Goal: Task Accomplishment & Management: Manage account settings

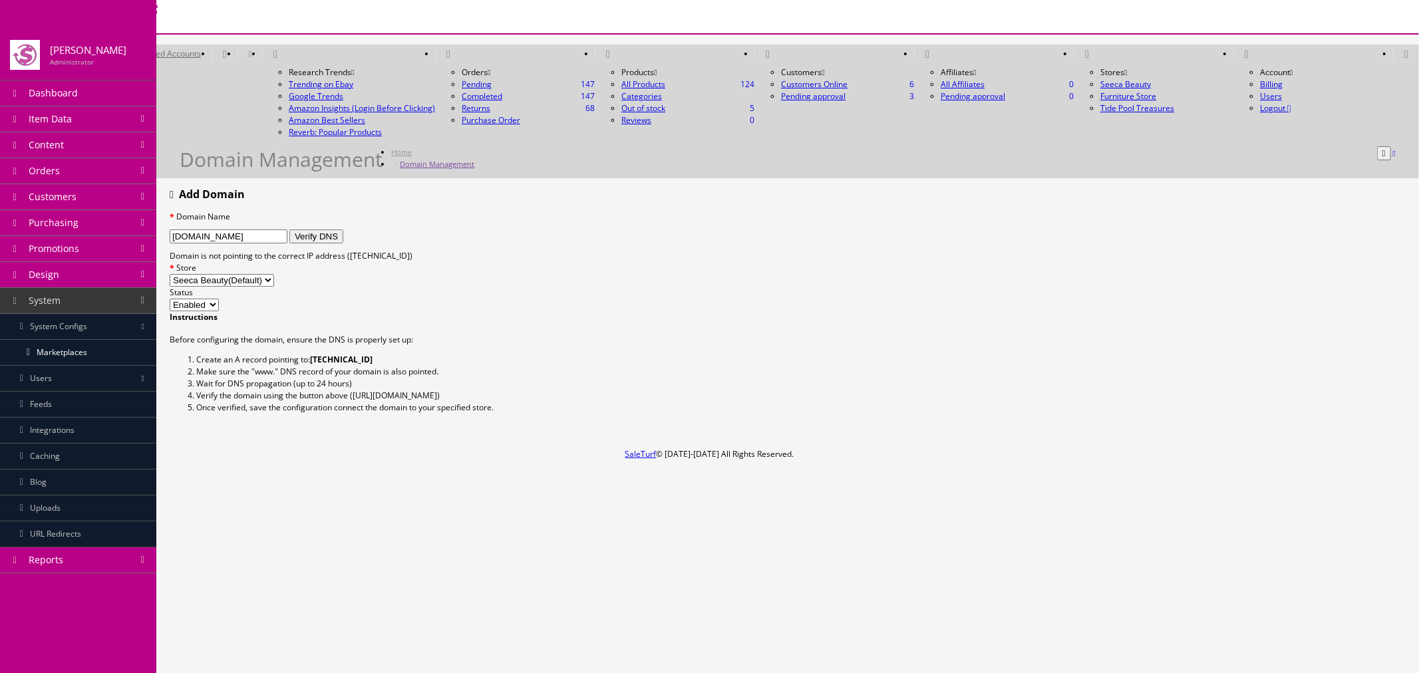
click at [343, 230] on button "Verify DNS" at bounding box center [316, 237] width 54 height 14
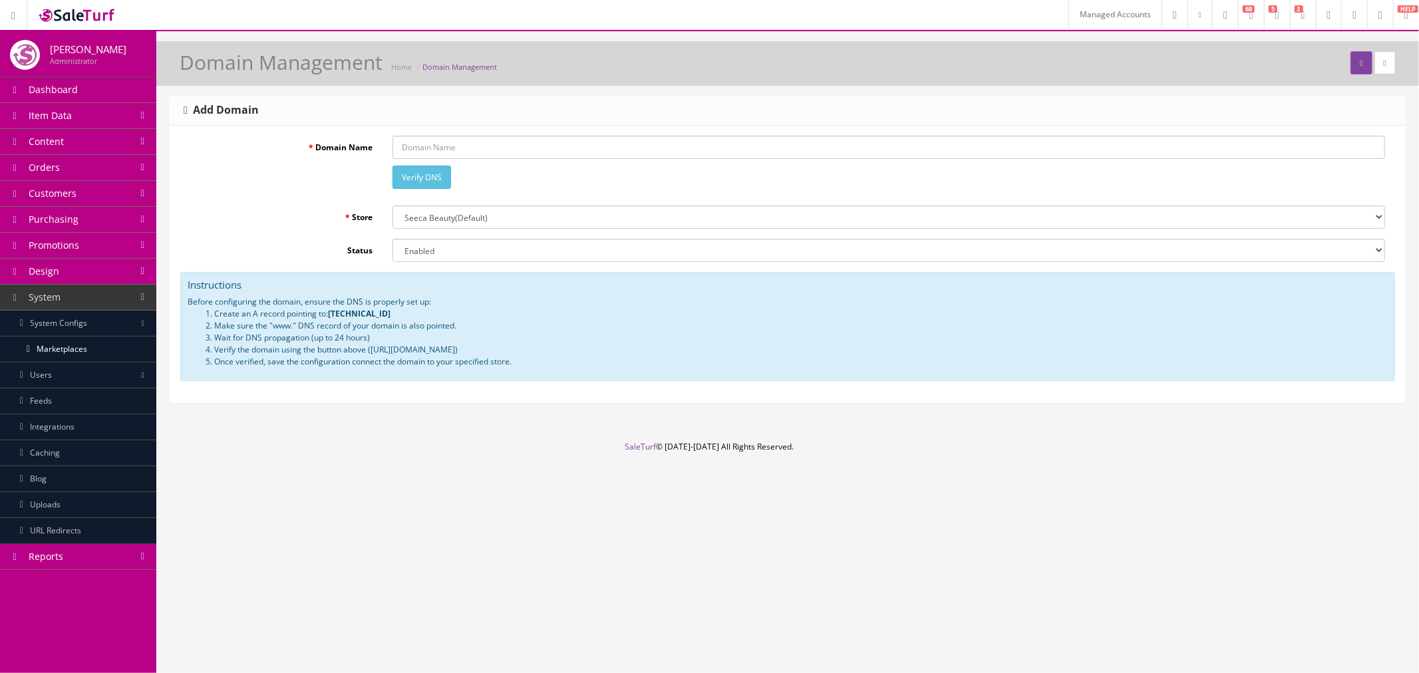
click at [488, 148] on input "Domain Name" at bounding box center [888, 147] width 993 height 23
paste input "[DOMAIN_NAME]"
type input "[DOMAIN_NAME]"
click at [483, 216] on select "--- Please Select --- Seeca Beauty (Default) Furniture Store Tide Pool Treasures" at bounding box center [888, 217] width 993 height 23
select select "1"
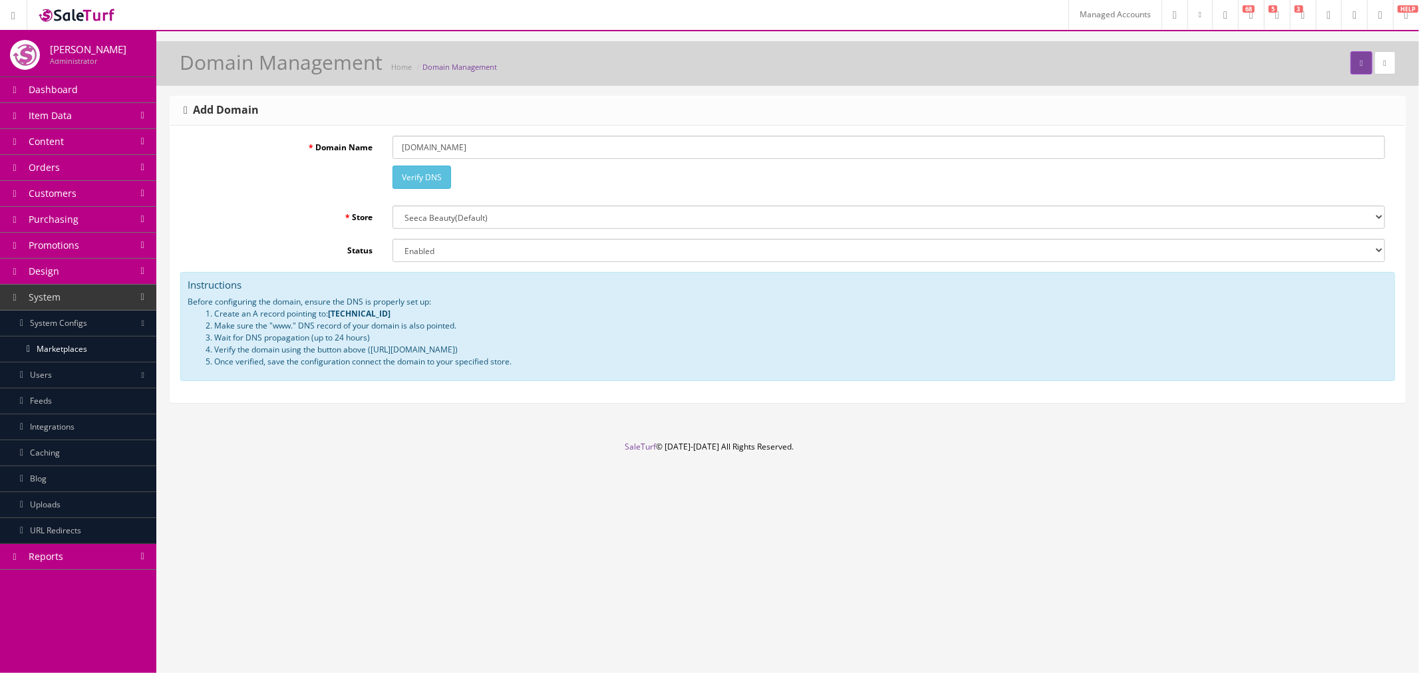
click at [392, 206] on select "--- Please Select --- Seeca Beauty (Default) Furniture Store Tide Pool Treasures" at bounding box center [888, 217] width 993 height 23
click at [431, 251] on select "Enabled Disabled" at bounding box center [888, 250] width 993 height 23
click at [448, 251] on select "Enabled Disabled" at bounding box center [888, 250] width 993 height 23
click at [1196, 187] on div "oceanbuys.com Verify DNS" at bounding box center [889, 166] width 1013 height 60
click at [400, 144] on input "[DOMAIN_NAME]" at bounding box center [888, 147] width 993 height 23
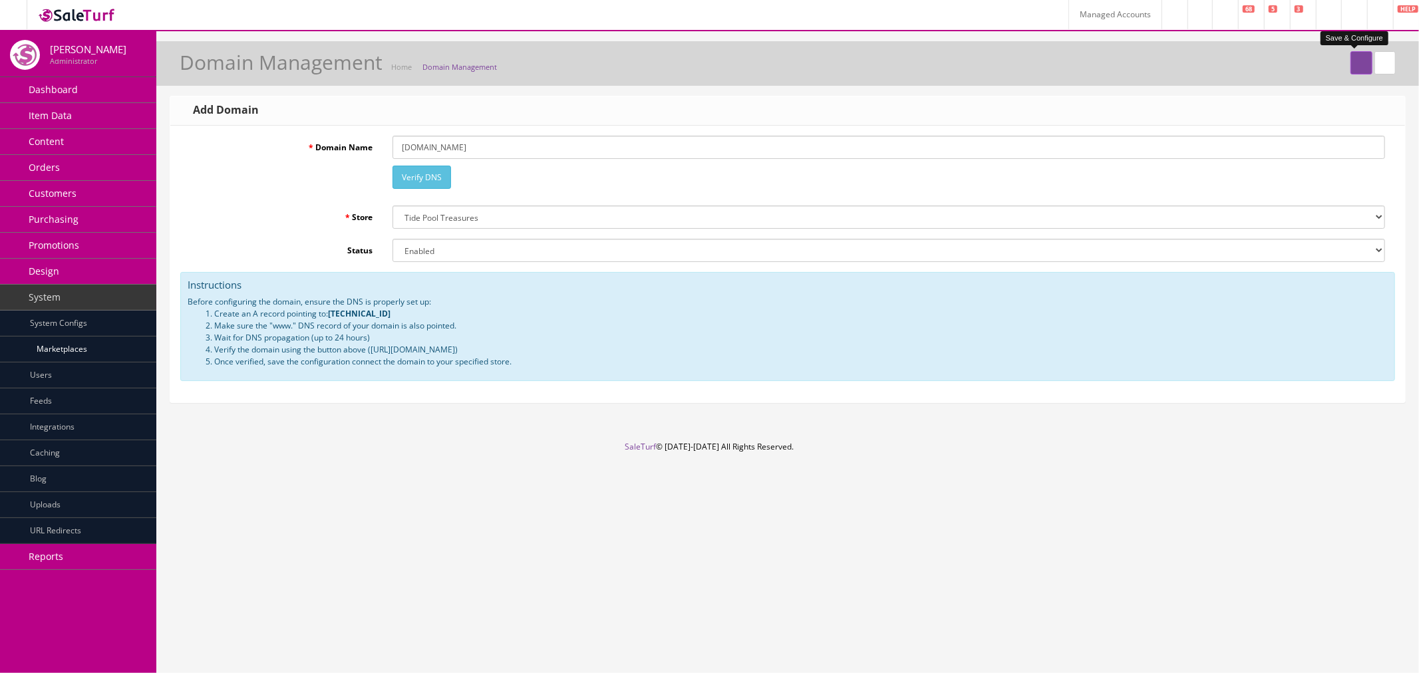
click at [1360, 67] on icon "submit" at bounding box center [1361, 63] width 3 height 8
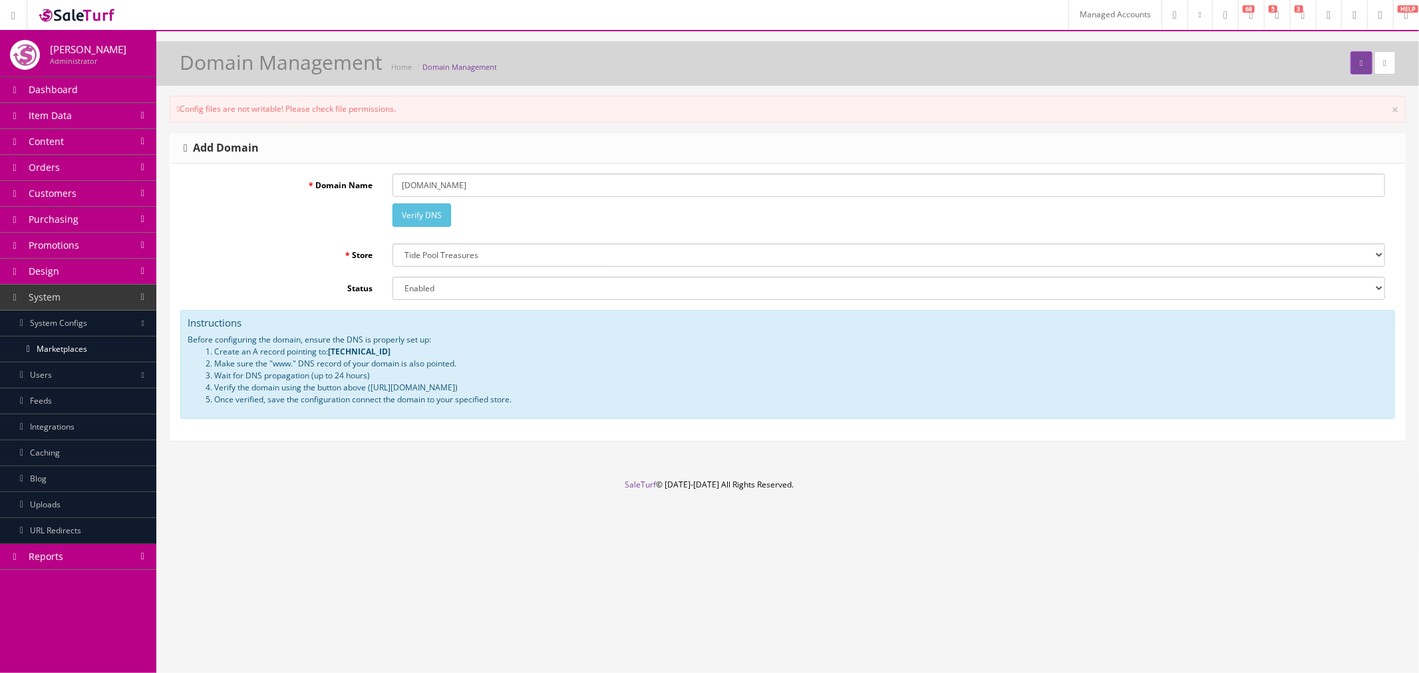
drag, startPoint x: 184, startPoint y: 110, endPoint x: 462, endPoint y: 113, distance: 277.4
click at [462, 113] on div "Config files are not writable! Please check file permissions. ×" at bounding box center [788, 109] width 1236 height 27
click at [1352, 11] on icon at bounding box center [1354, 15] width 4 height 8
click at [1141, 227] on div "oceanbuys.com Verify DNS" at bounding box center [889, 204] width 1013 height 60
